Goal: Transaction & Acquisition: Purchase product/service

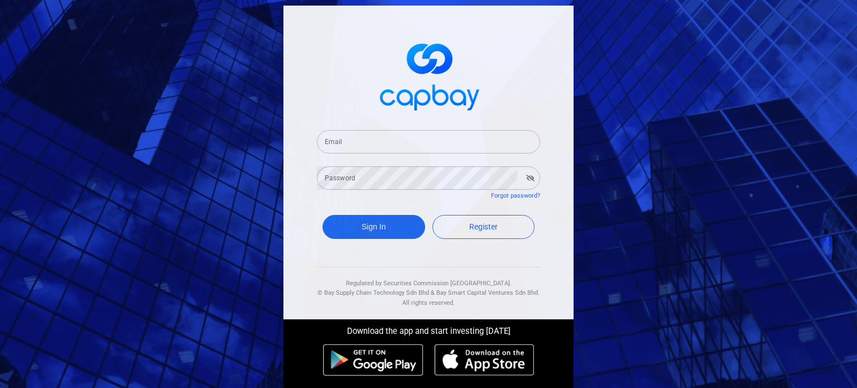
click at [386, 137] on input "Email" at bounding box center [428, 141] width 223 height 23
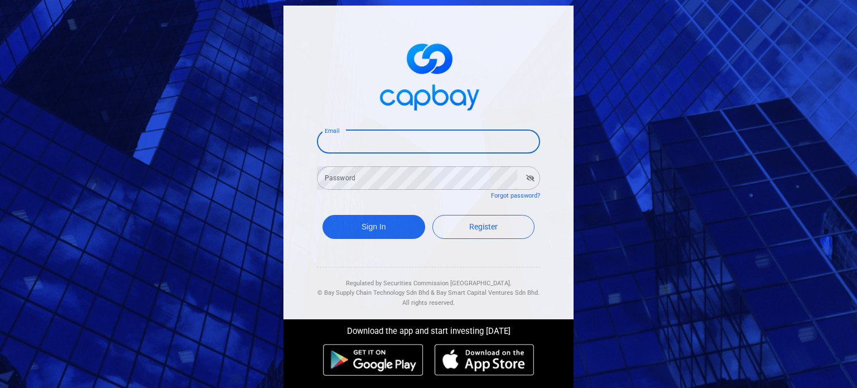
paste input "[EMAIL_ADDRESS][DOMAIN_NAME]"
type input "[EMAIL_ADDRESS][DOMAIN_NAME]"
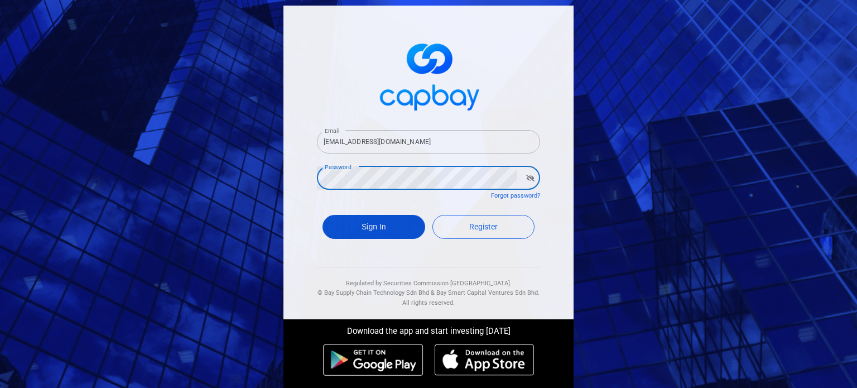
click at [372, 225] on button "Sign In" at bounding box center [374, 227] width 103 height 24
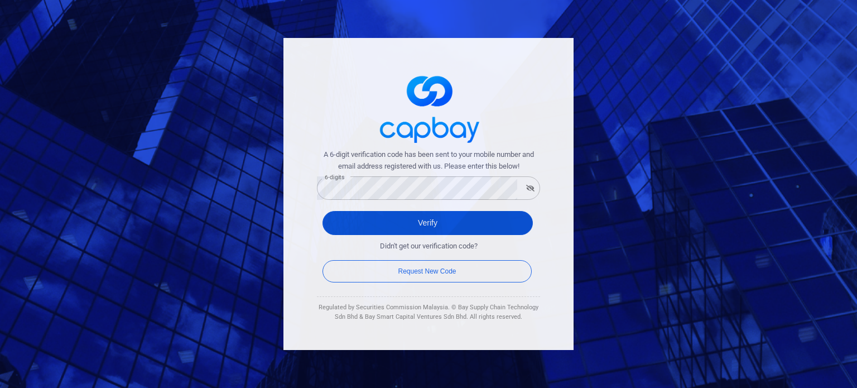
click at [376, 222] on button "Verify" at bounding box center [428, 223] width 210 height 24
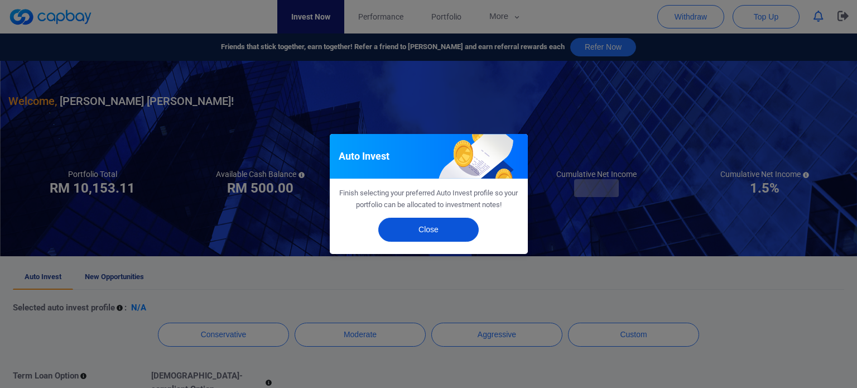
click at [417, 234] on button "Close" at bounding box center [428, 230] width 100 height 24
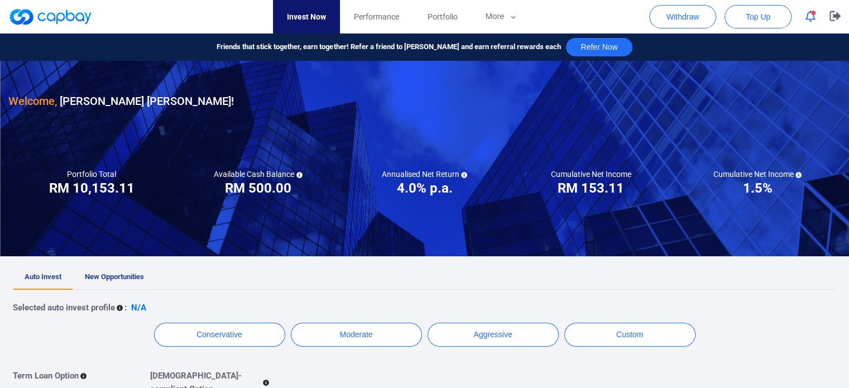
click at [132, 272] on span "New Opportunities" at bounding box center [114, 276] width 59 height 8
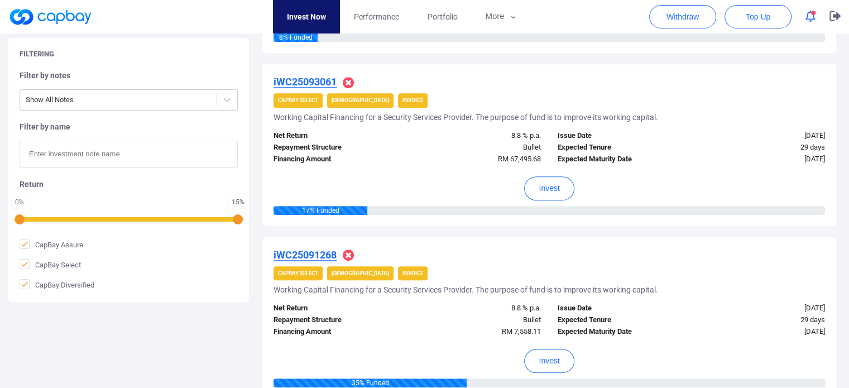
scroll to position [558, 0]
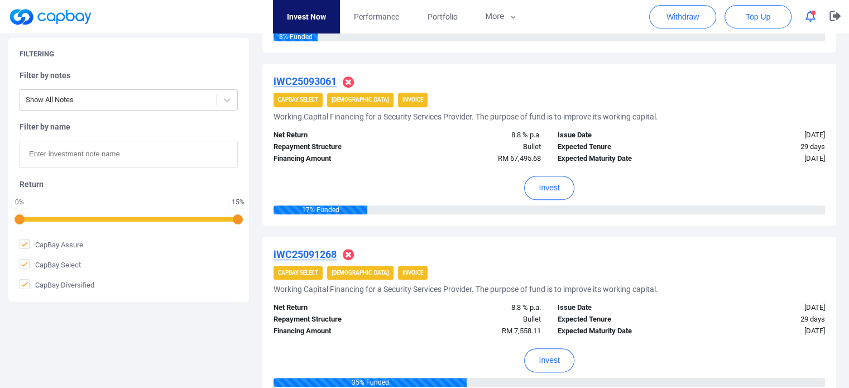
click at [322, 80] on u "iWC25093061" at bounding box center [304, 81] width 63 height 12
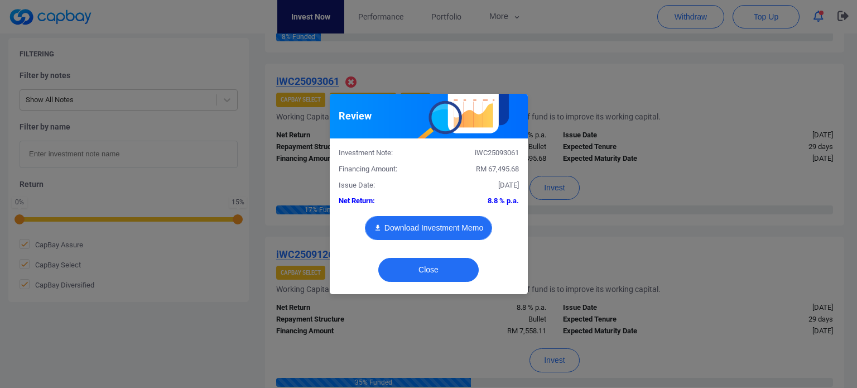
click at [427, 227] on button "Download Investment Memo" at bounding box center [428, 228] width 127 height 24
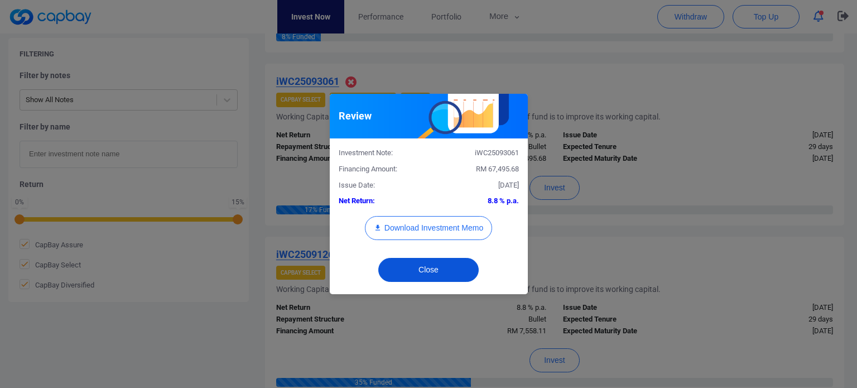
click at [443, 273] on button "Close" at bounding box center [428, 270] width 100 height 24
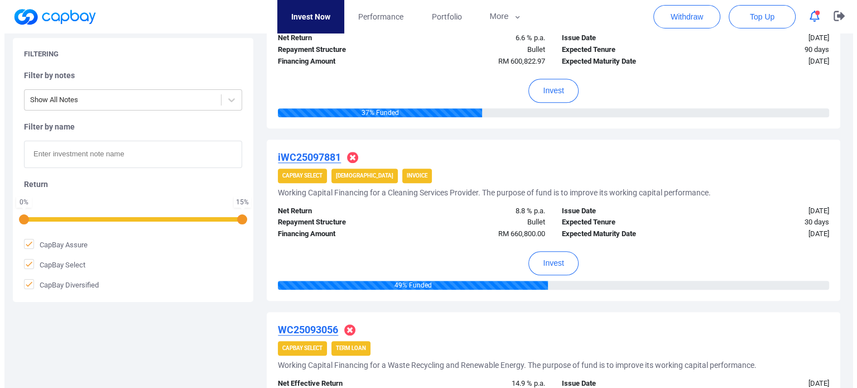
scroll to position [1060, 0]
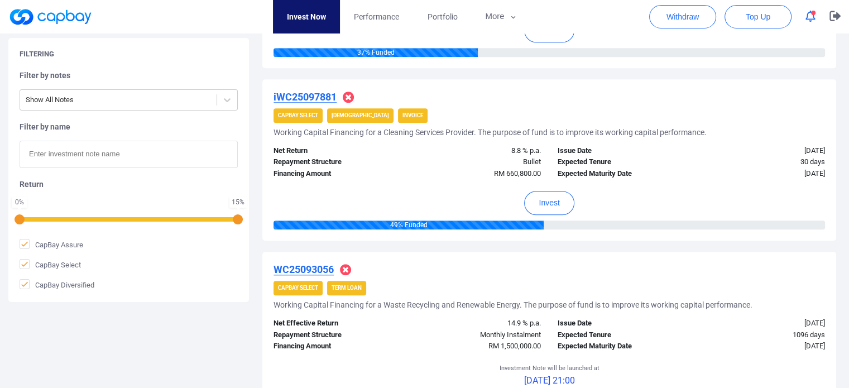
click at [306, 95] on u "iWC25097881" at bounding box center [304, 97] width 63 height 12
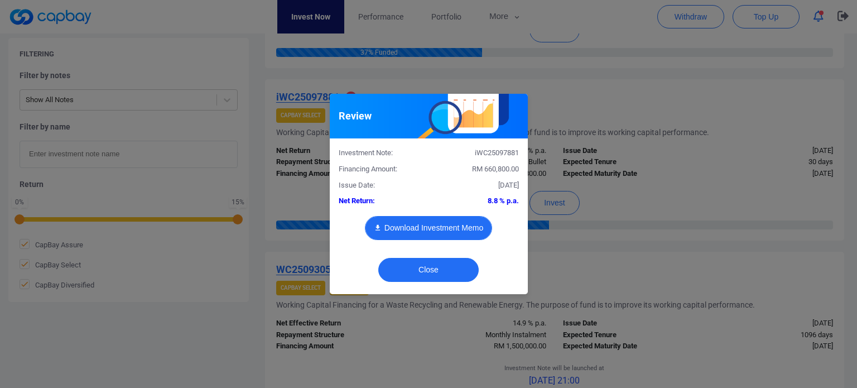
click at [440, 235] on button "Download Investment Memo" at bounding box center [428, 228] width 127 height 24
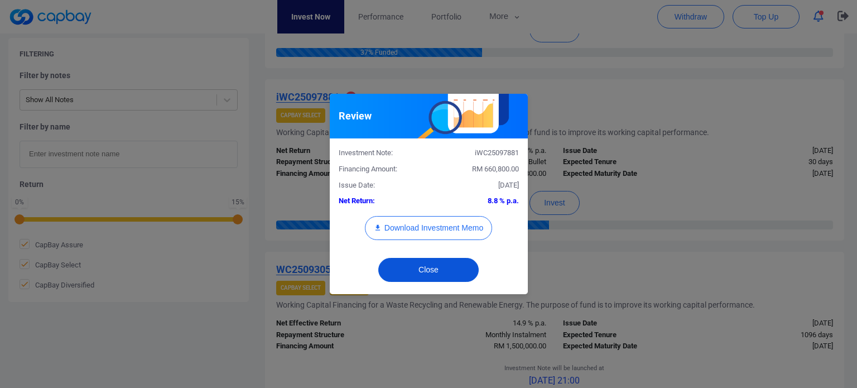
click at [424, 271] on button "Close" at bounding box center [428, 270] width 100 height 24
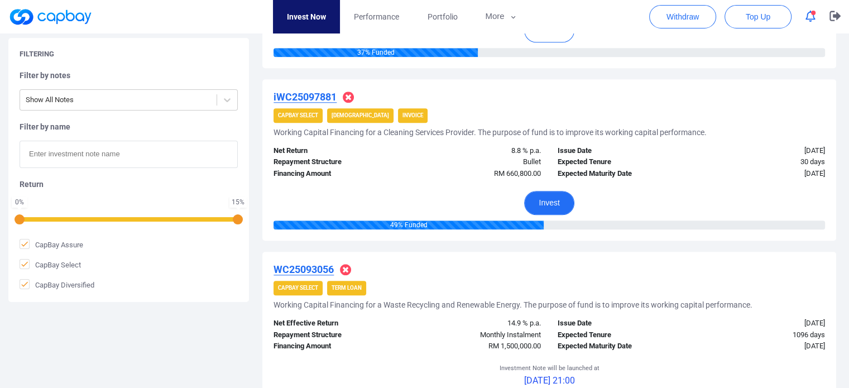
click at [556, 196] on button "Invest" at bounding box center [549, 203] width 50 height 24
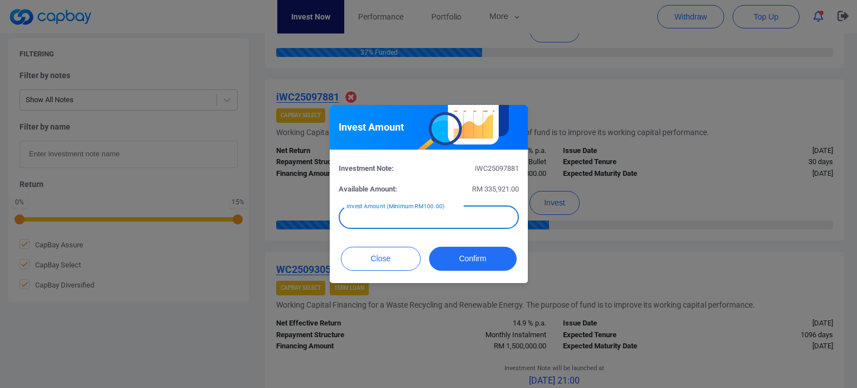
click at [444, 220] on input "text" at bounding box center [429, 216] width 180 height 23
type input "RM 333.33"
click at [472, 259] on button "Confirm" at bounding box center [473, 259] width 88 height 24
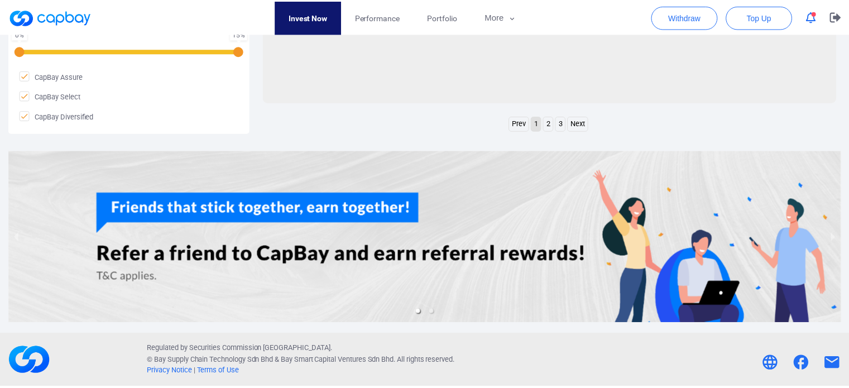
scroll to position [561, 0]
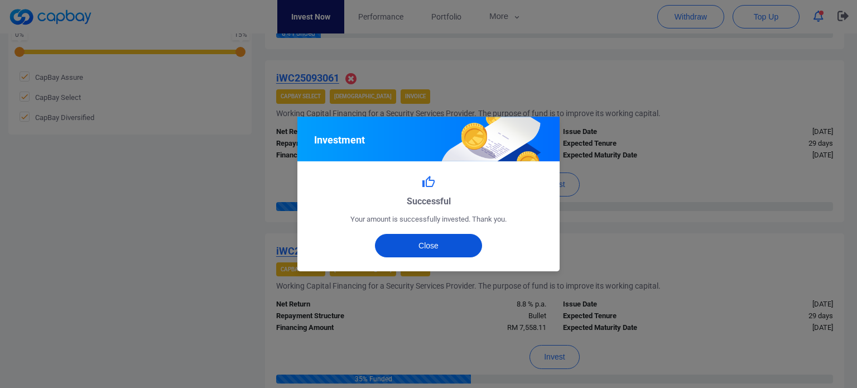
click at [444, 235] on button "Close" at bounding box center [429, 245] width 108 height 23
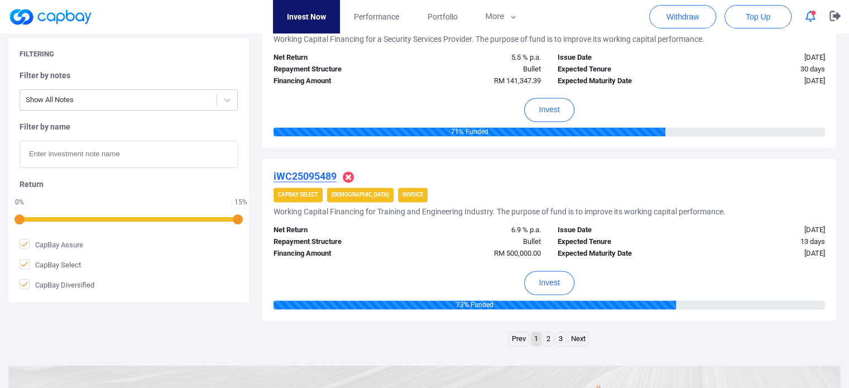
scroll to position [1686, 0]
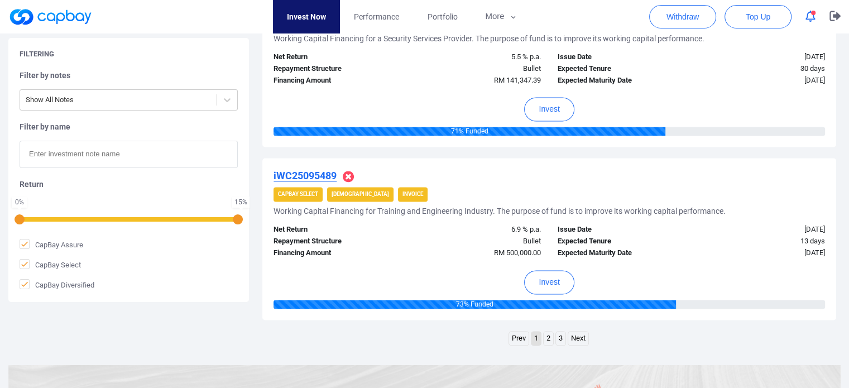
click at [546, 336] on link "2" at bounding box center [548, 338] width 9 height 14
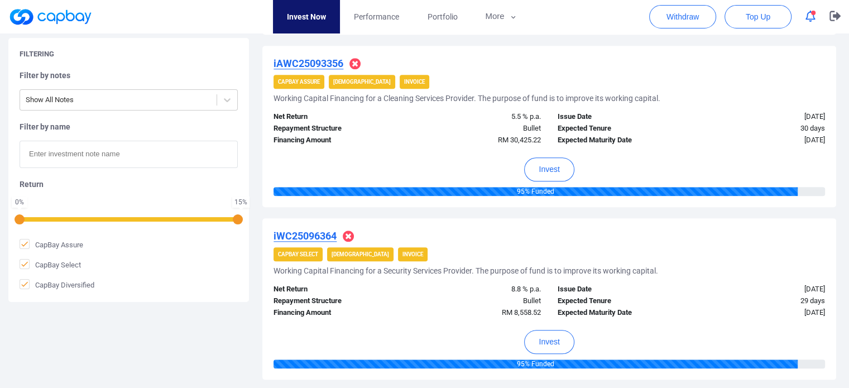
scroll to position [1087, 0]
click at [534, 331] on button "Invest" at bounding box center [549, 342] width 50 height 24
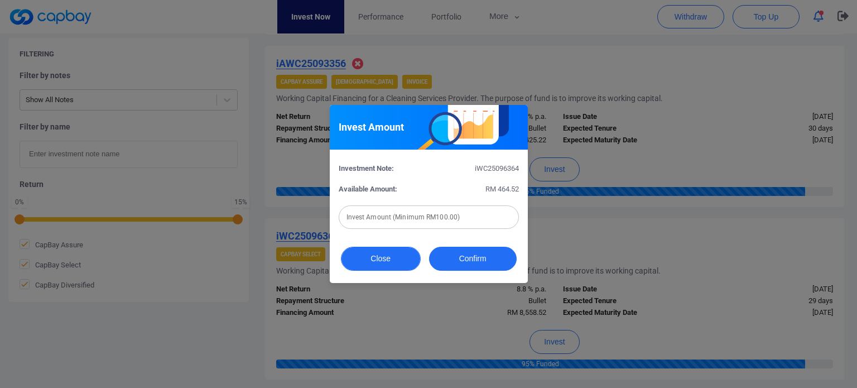
click at [386, 263] on button "Close" at bounding box center [381, 259] width 80 height 24
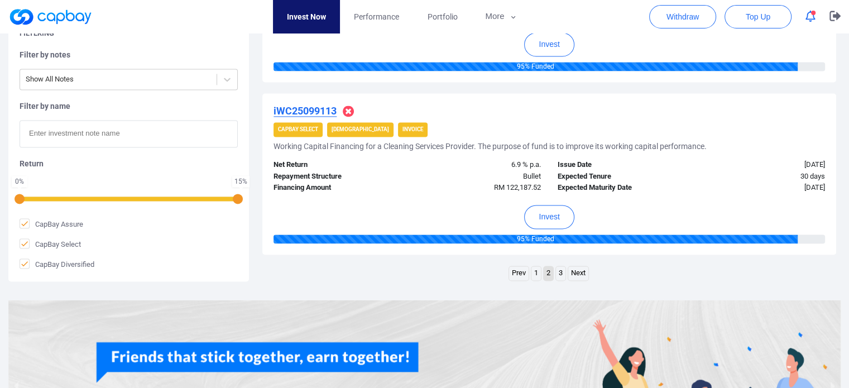
scroll to position [1728, 0]
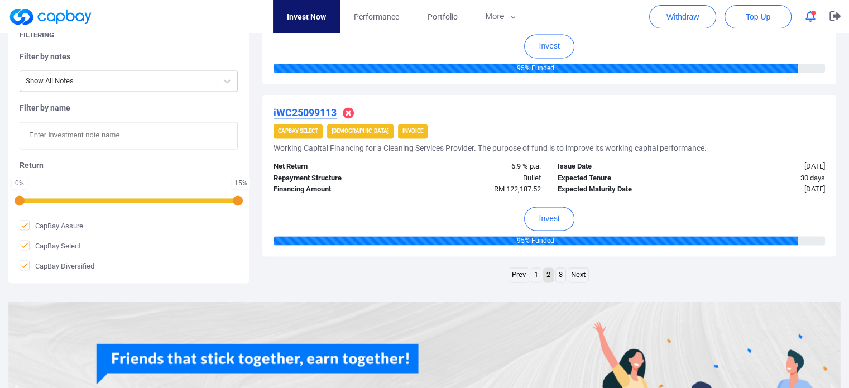
click at [561, 268] on link "3" at bounding box center [560, 275] width 9 height 14
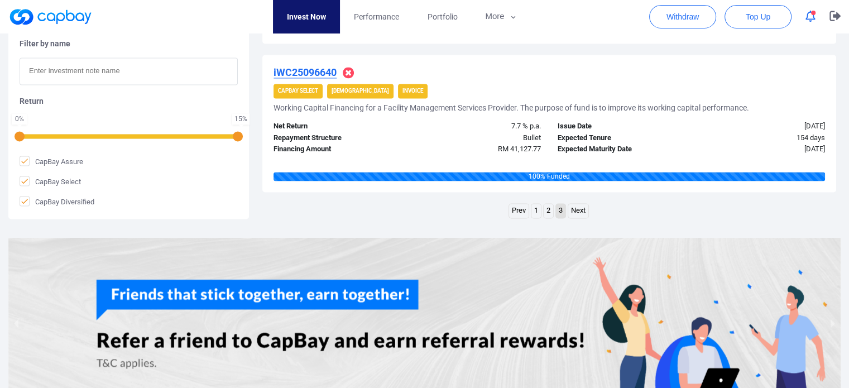
scroll to position [1767, 0]
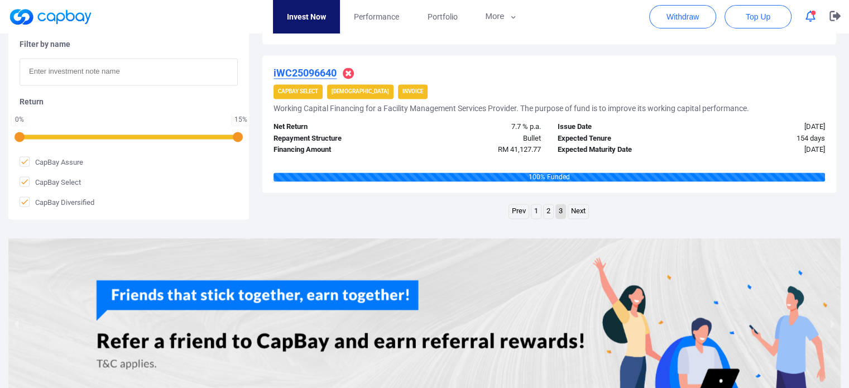
click at [547, 211] on link "2" at bounding box center [548, 211] width 9 height 14
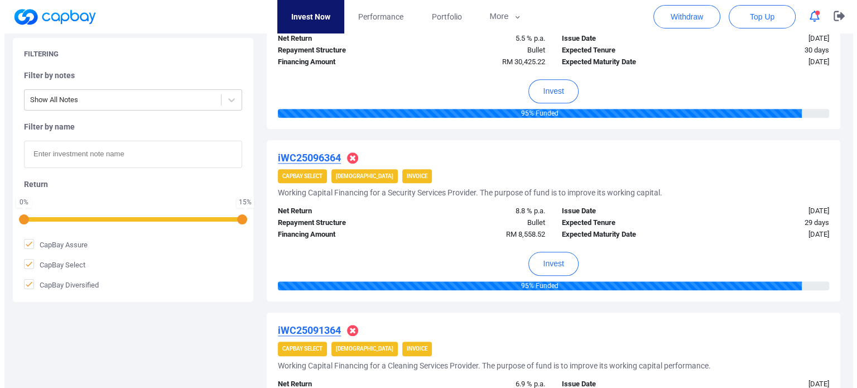
scroll to position [1169, 0]
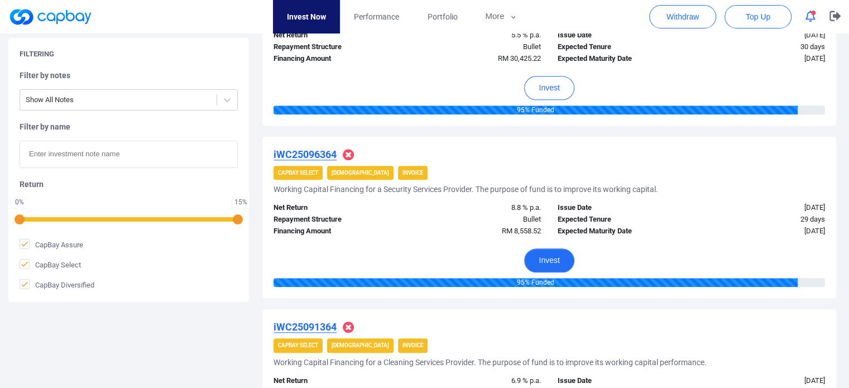
click at [544, 262] on button "Invest" at bounding box center [549, 260] width 50 height 24
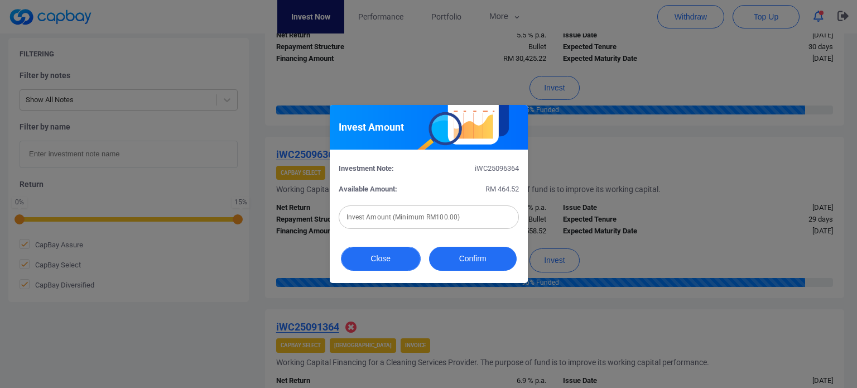
click at [398, 253] on button "Close" at bounding box center [381, 259] width 80 height 24
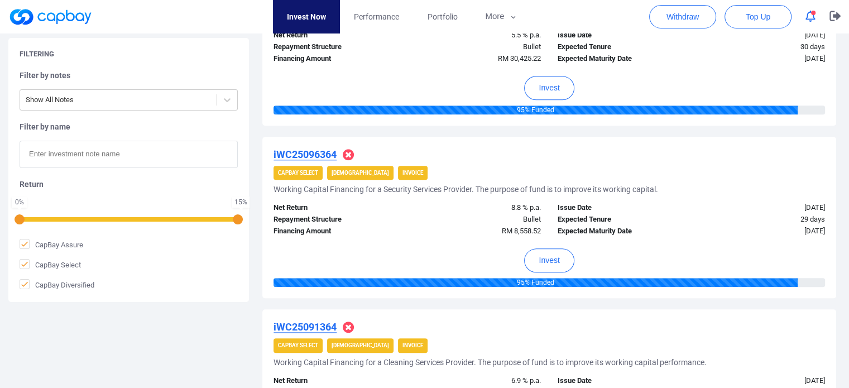
click at [320, 150] on u "iWC25096364" at bounding box center [304, 154] width 63 height 12
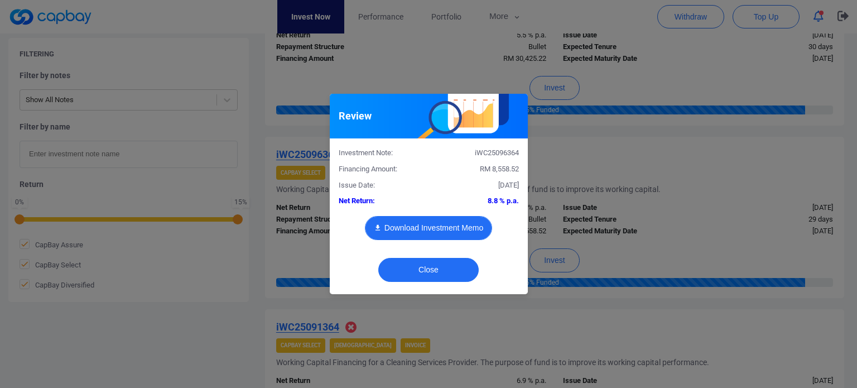
click at [439, 232] on button "Download Investment Memo" at bounding box center [428, 228] width 127 height 24
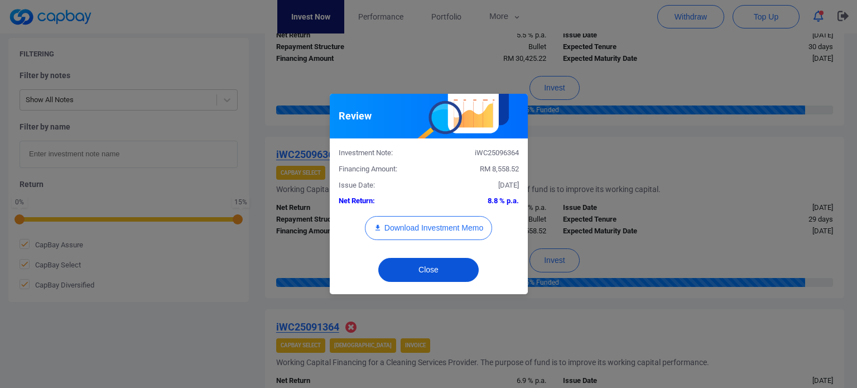
click at [432, 269] on button "Close" at bounding box center [428, 270] width 100 height 24
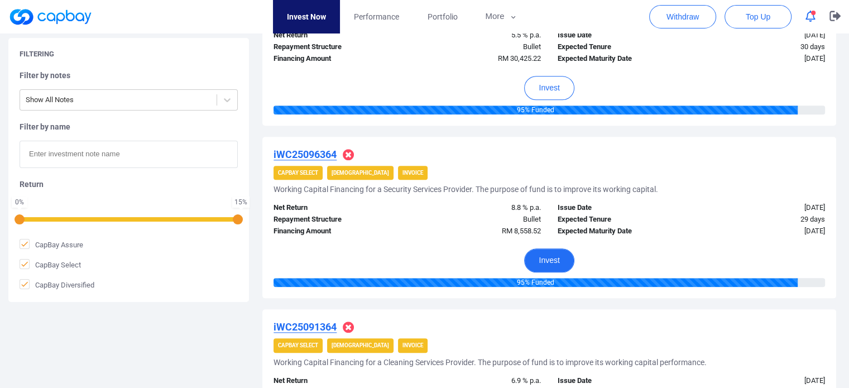
click at [539, 254] on button "Invest" at bounding box center [549, 260] width 50 height 24
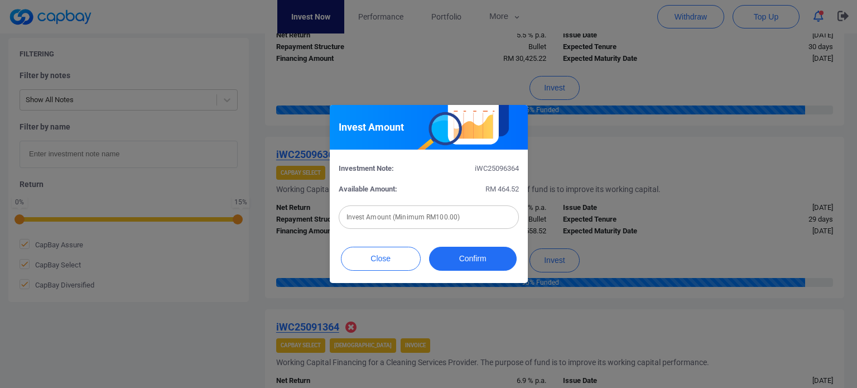
click at [491, 211] on input "text" at bounding box center [429, 216] width 180 height 23
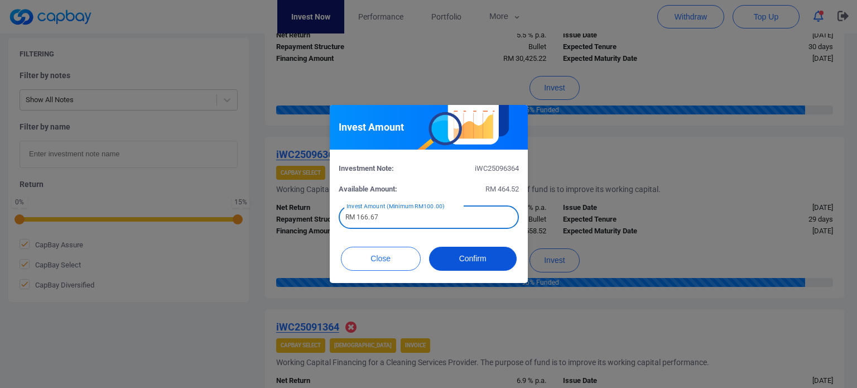
type input "RM 166.67"
click at [459, 256] on button "Confirm" at bounding box center [473, 259] width 88 height 24
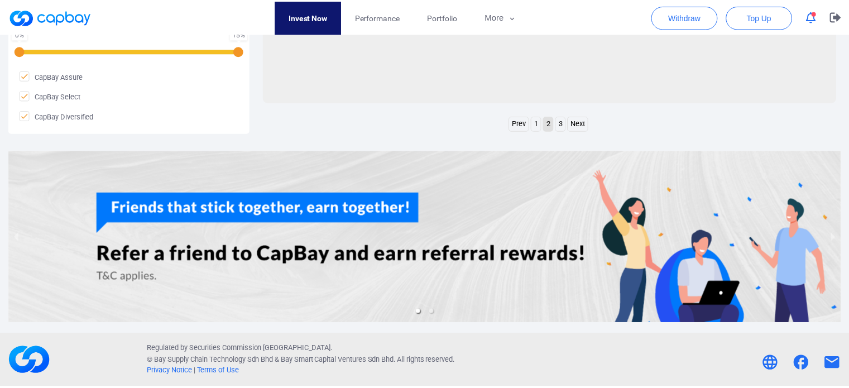
scroll to position [561, 0]
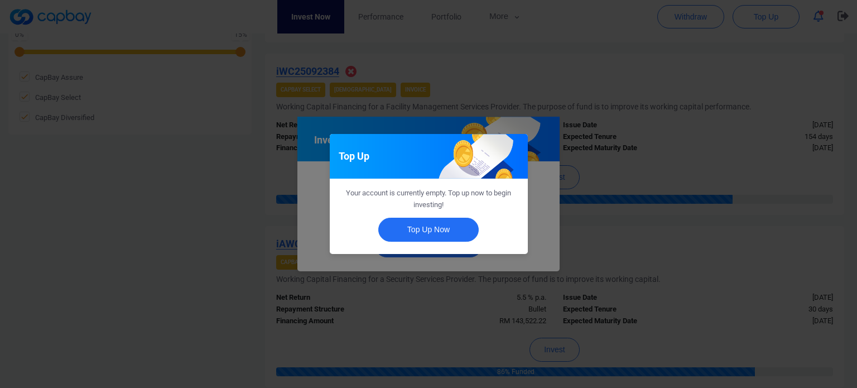
click at [451, 256] on div "Top Up Your account is currently empty. Top up now to begin investing! Top Up N…" at bounding box center [428, 194] width 857 height 388
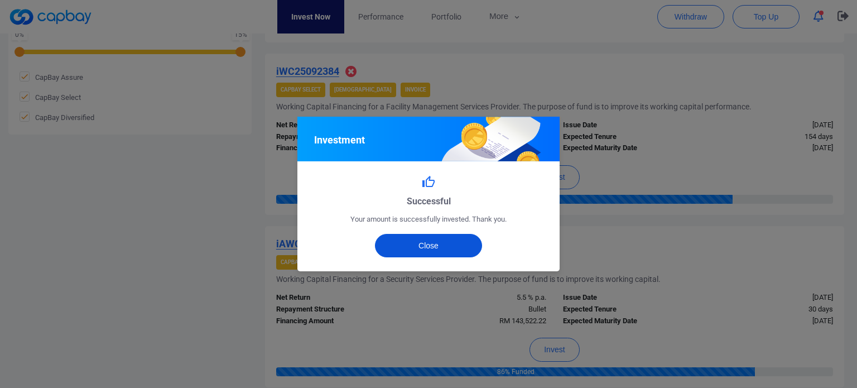
click at [454, 249] on button "Close" at bounding box center [429, 245] width 108 height 23
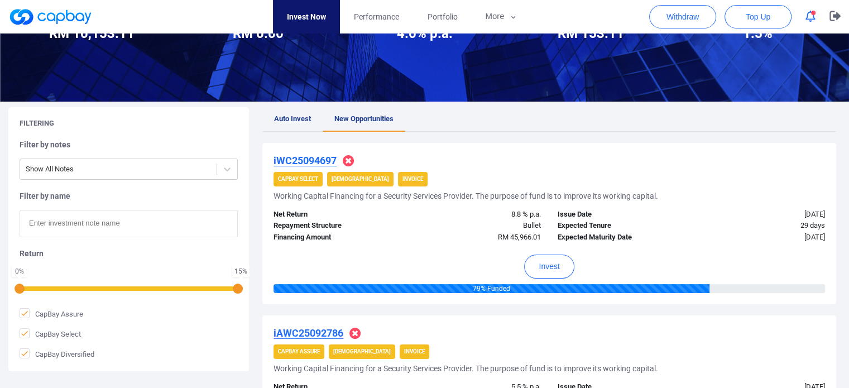
scroll to position [0, 0]
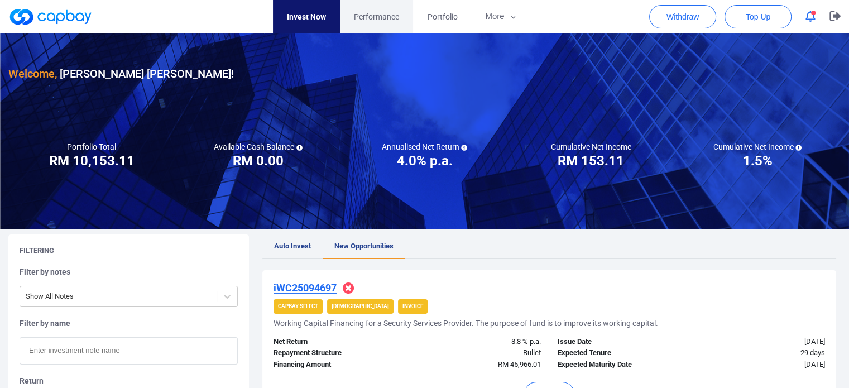
click at [380, 17] on span "Performance" at bounding box center [376, 17] width 45 height 12
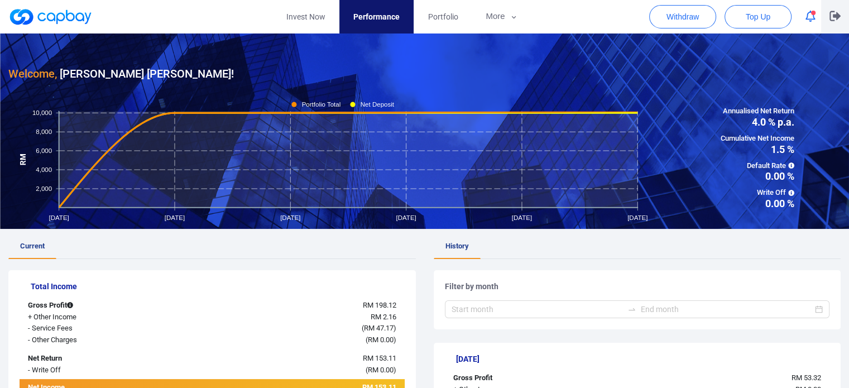
click at [838, 20] on icon "button" at bounding box center [834, 16] width 11 height 11
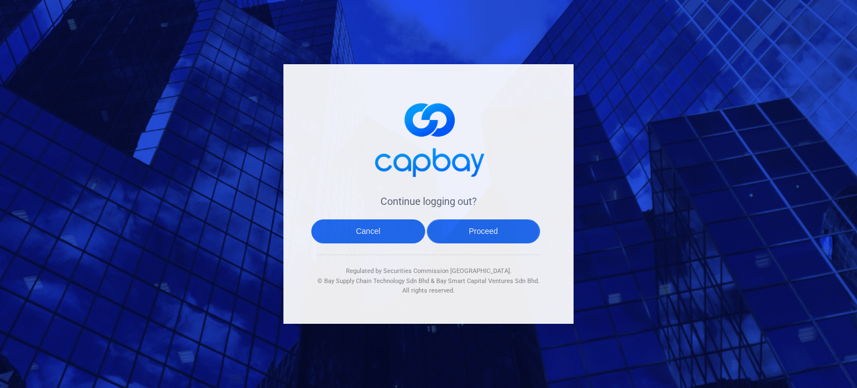
click at [491, 236] on button "Proceed" at bounding box center [484, 231] width 114 height 24
